Goal: Task Accomplishment & Management: Manage account settings

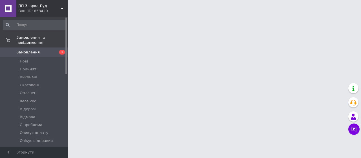
click at [31, 50] on span "Замовлення" at bounding box center [27, 52] width 23 height 5
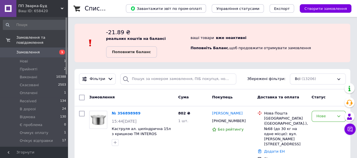
scroll to position [56, 0]
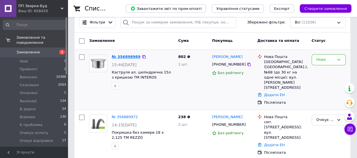
click at [128, 57] on link "№ 356898989" at bounding box center [126, 57] width 29 height 4
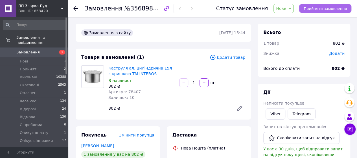
click at [319, 8] on span "Прийняти замовлення" at bounding box center [325, 8] width 43 height 4
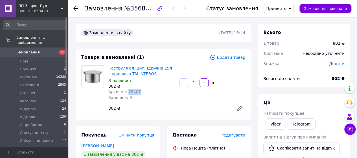
drag, startPoint x: 137, startPoint y: 92, endPoint x: 125, endPoint y: 91, distance: 12.5
click at [125, 91] on div "Артикул: 78407" at bounding box center [141, 92] width 66 height 6
copy span "78407"
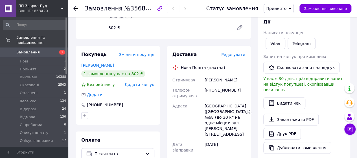
scroll to position [85, 0]
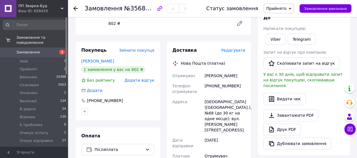
click at [284, 109] on link "Завантажити PDF" at bounding box center [290, 115] width 55 height 12
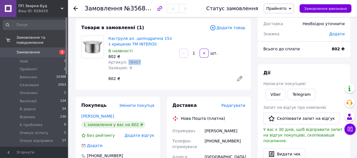
scroll to position [28, 0]
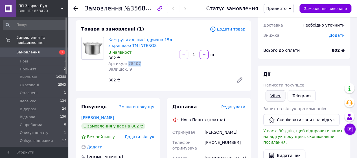
click at [277, 99] on link "Viber" at bounding box center [276, 95] width 20 height 11
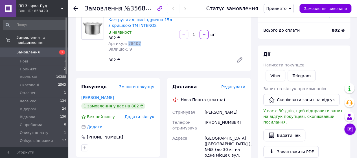
scroll to position [85, 0]
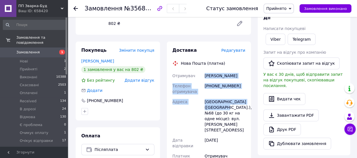
drag, startPoint x: 205, startPoint y: 76, endPoint x: 214, endPoint y: 108, distance: 32.8
click at [214, 108] on div "Отримувач Охунов Юсуфчонз Телефон отримувача [PHONE_NUMBER] [GEOGRAPHIC_DATA] […" at bounding box center [208, 150] width 75 height 159
copy div "Охунов Юсуфчонз Телефон отримувача [PHONE_NUMBER] [GEOGRAPHIC_DATA] [GEOGRAPHIC…"
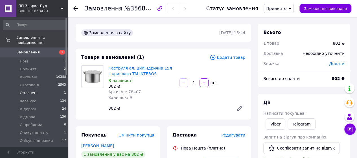
scroll to position [28, 0]
